Goal: Check status: Check status

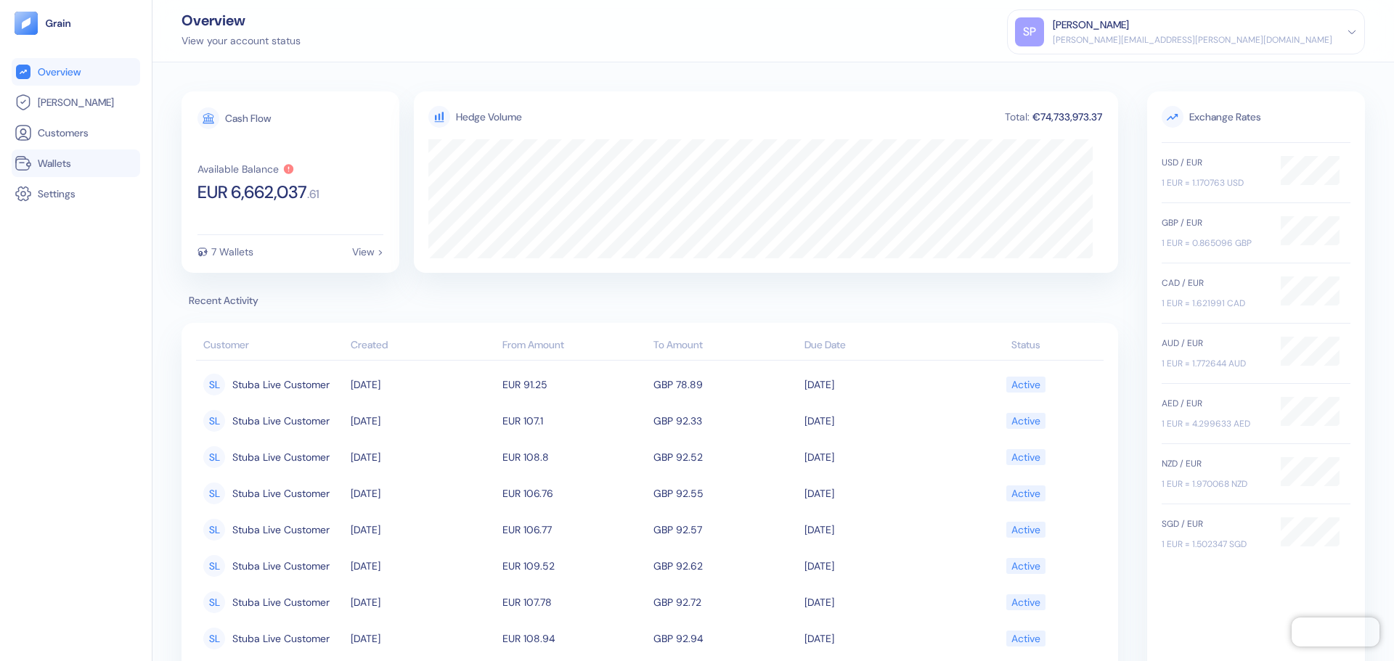
click at [46, 161] on span "Wallets" at bounding box center [54, 163] width 33 height 15
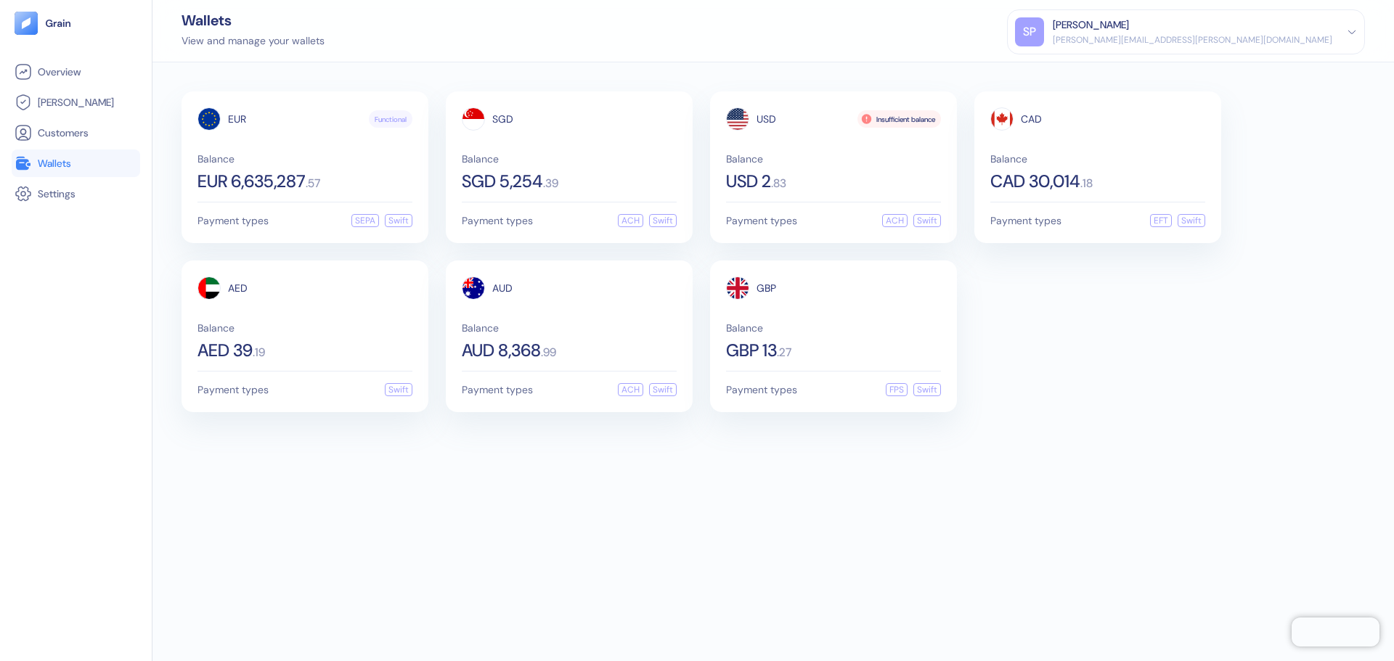
click at [1122, 449] on div "EUR Functional Balance EUR 6,635,287 . 57 Payment types SEPA Swift SGD Balance …" at bounding box center [772, 361] width 1241 height 599
click at [1104, 389] on div "EUR Functional Balance EUR 6,635,287 . 57 Payment types SEPA Swift SGD Balance …" at bounding box center [772, 251] width 1183 height 321
click at [665, 465] on div "EUR Functional Balance EUR 6,635,287 . 57 Payment types SEPA Swift SGD Balance …" at bounding box center [772, 361] width 1241 height 599
click at [942, 604] on div "EUR Functional Balance EUR 6,635,287 . 57 Payment types SEPA Swift SGD Balance …" at bounding box center [772, 361] width 1241 height 599
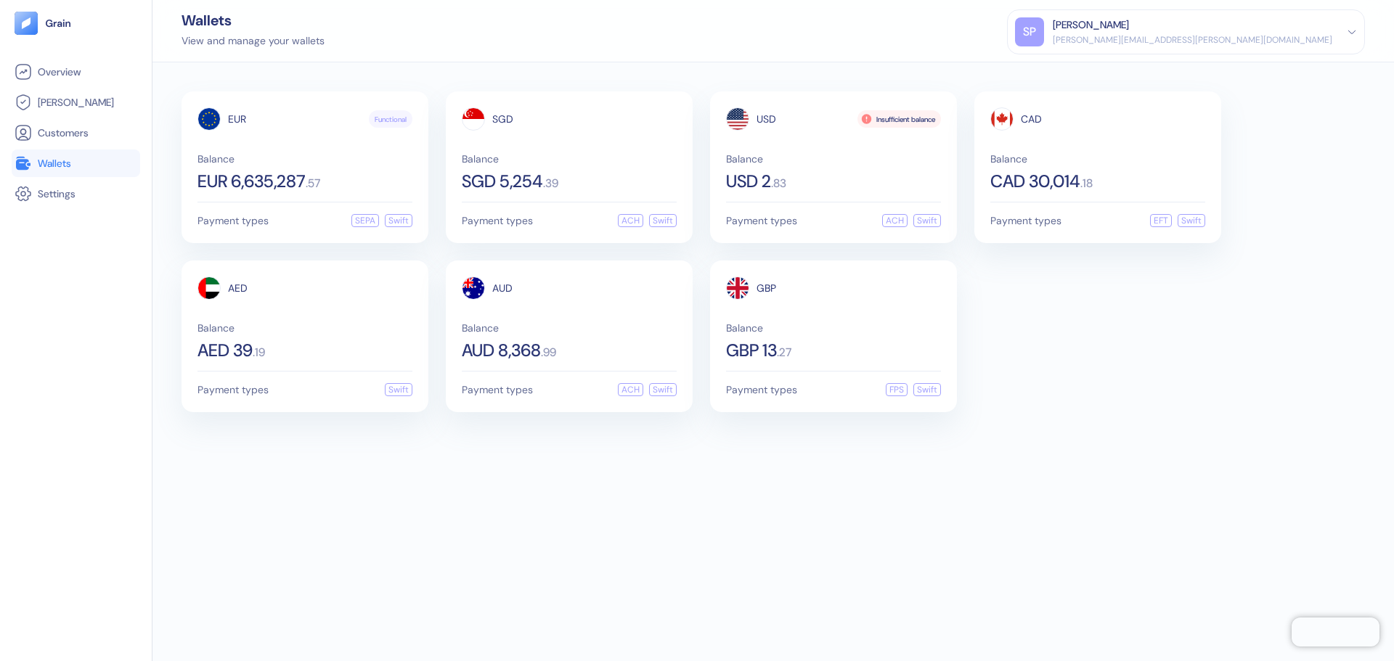
click at [699, 514] on div "EUR Functional Balance EUR 6,635,287 . 57 Payment types SEPA Swift SGD Balance …" at bounding box center [772, 361] width 1241 height 599
click at [677, 656] on div "EUR Functional Balance EUR 6,635,287 . 57 Payment types SEPA Swift SGD Balance …" at bounding box center [772, 361] width 1241 height 599
